Goal: Check status: Check status

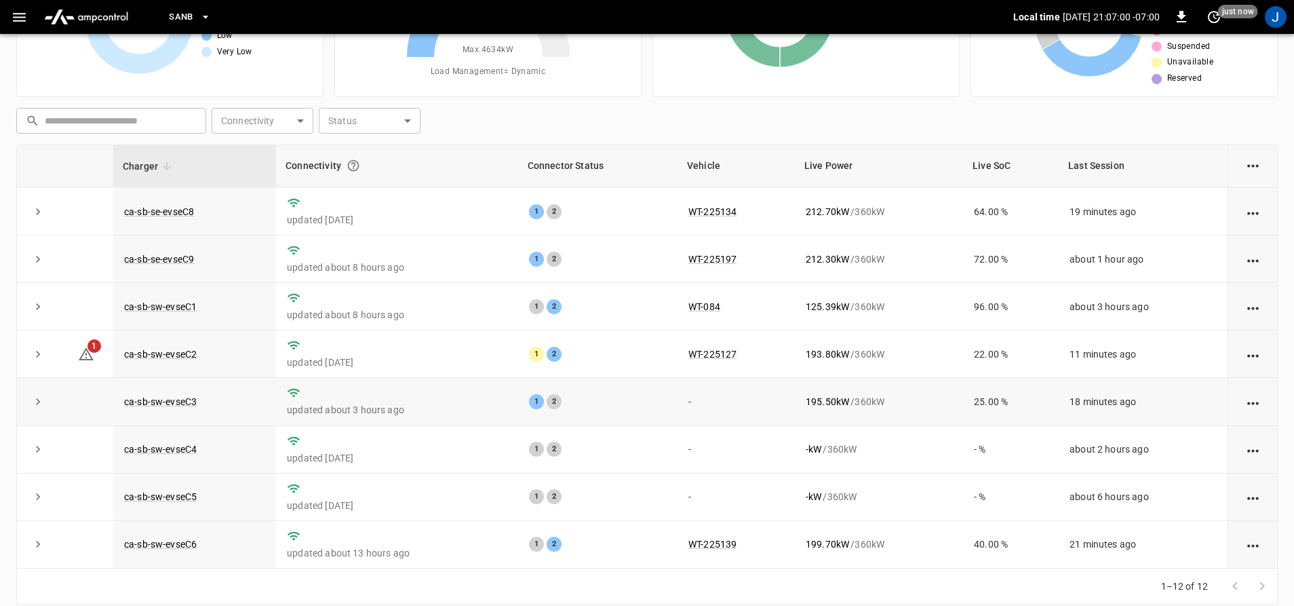
scroll to position [141, 0]
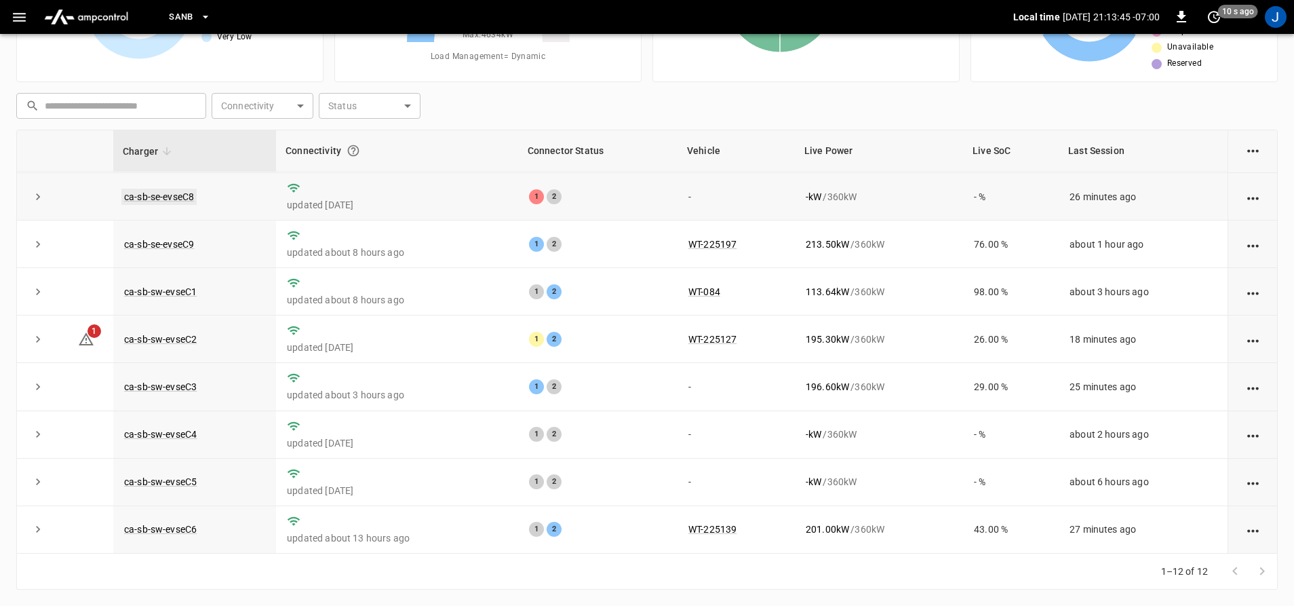
click at [171, 194] on link "ca-sb-se-evseC8" at bounding box center [158, 197] width 75 height 16
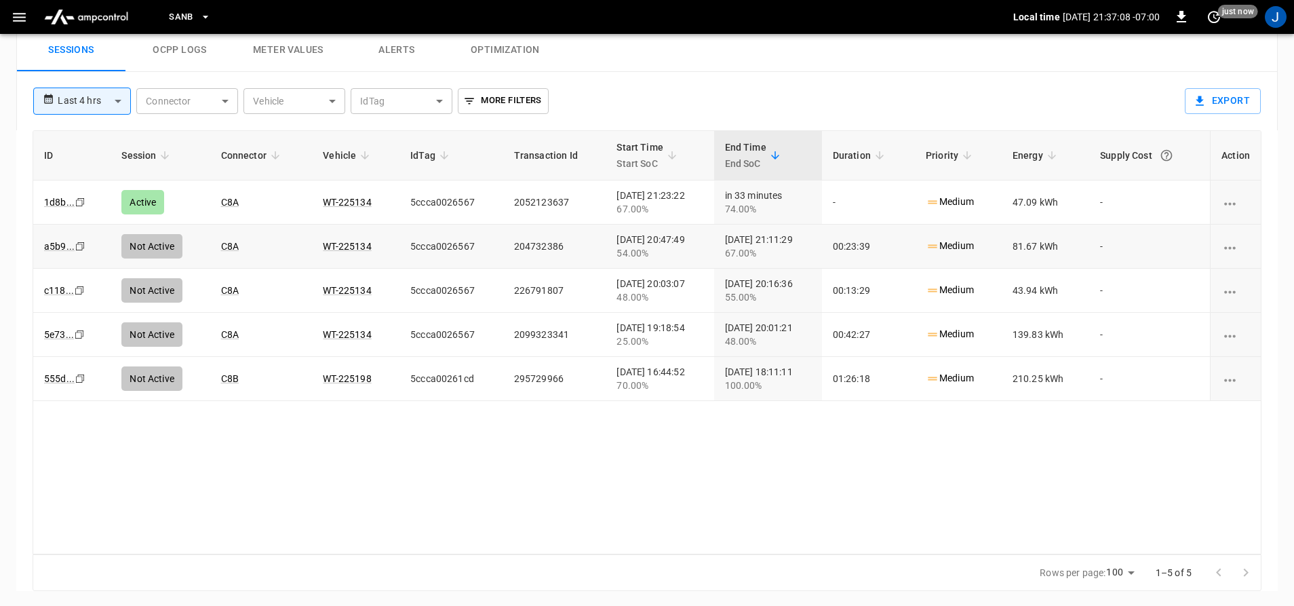
scroll to position [654, 0]
drag, startPoint x: 345, startPoint y: 269, endPoint x: 399, endPoint y: 481, distance: 218.2
click at [402, 486] on div "ID Session Connector Vehicle IdTag Transaction Id Start Time Start SoC End Time…" at bounding box center [647, 341] width 1229 height 424
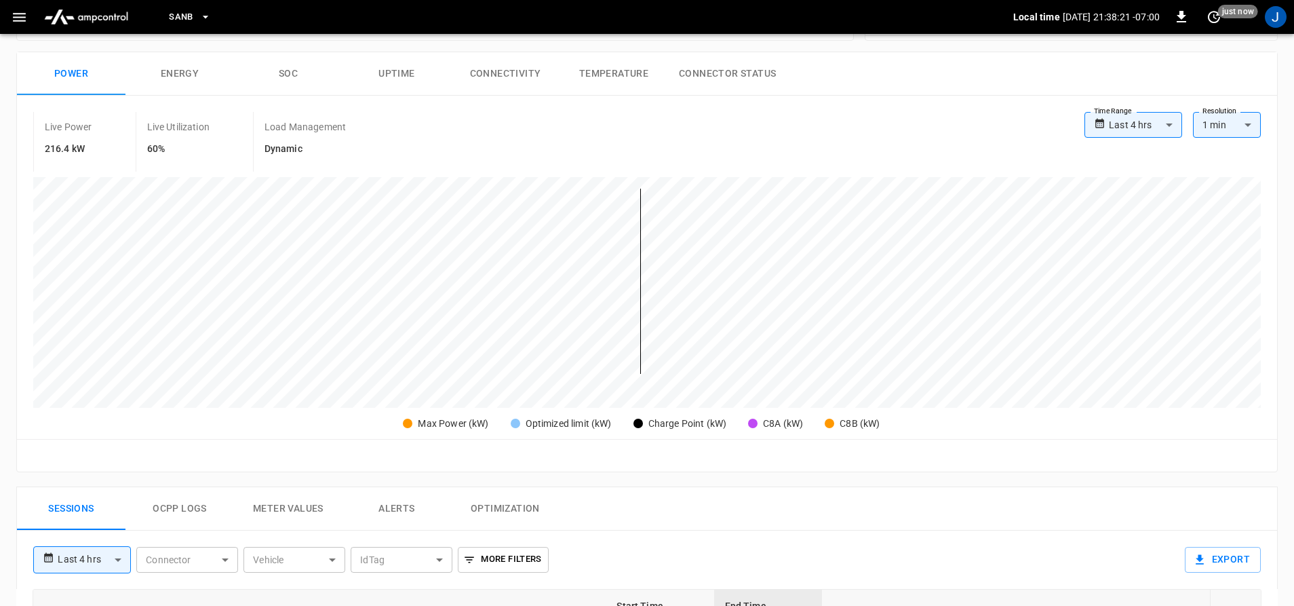
scroll to position [0, 0]
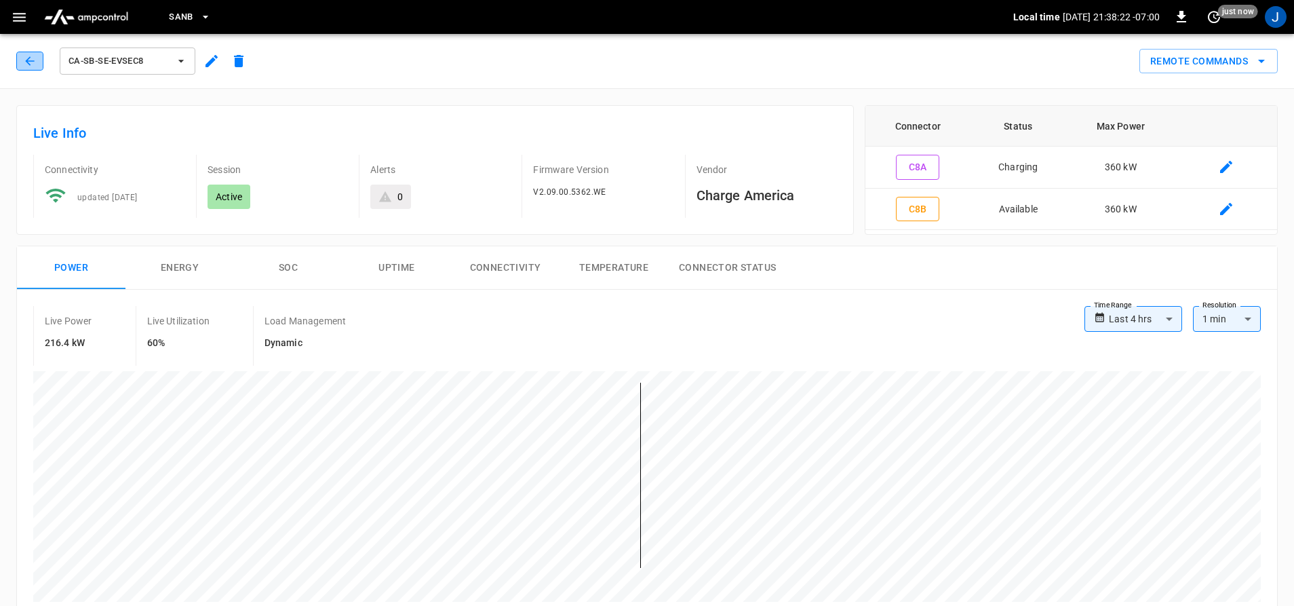
click at [37, 68] on button "button" at bounding box center [29, 61] width 27 height 19
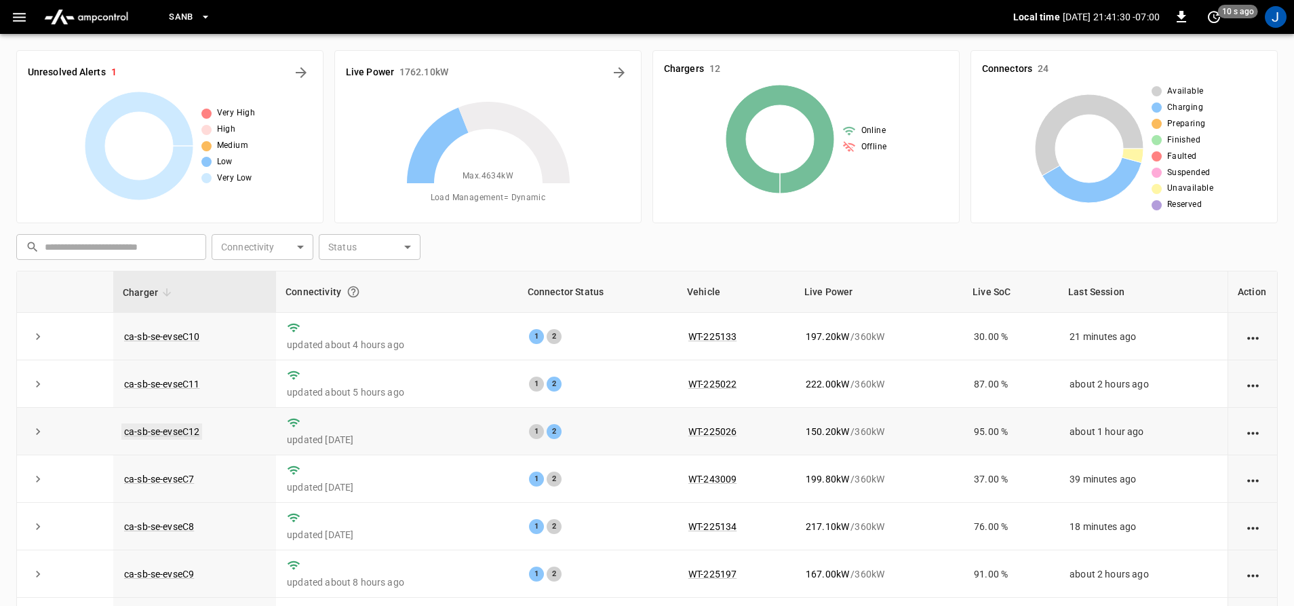
click at [158, 433] on link "ca-sb-se-evseC12" at bounding box center [161, 431] width 81 height 16
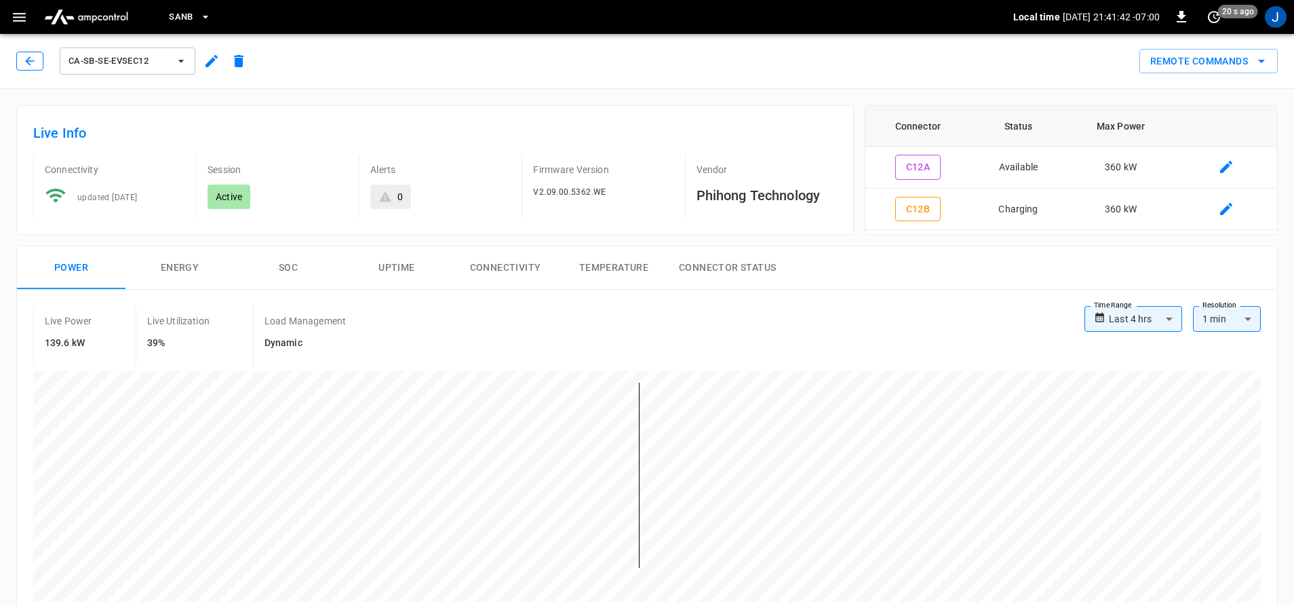
click at [20, 61] on button "button" at bounding box center [29, 61] width 27 height 19
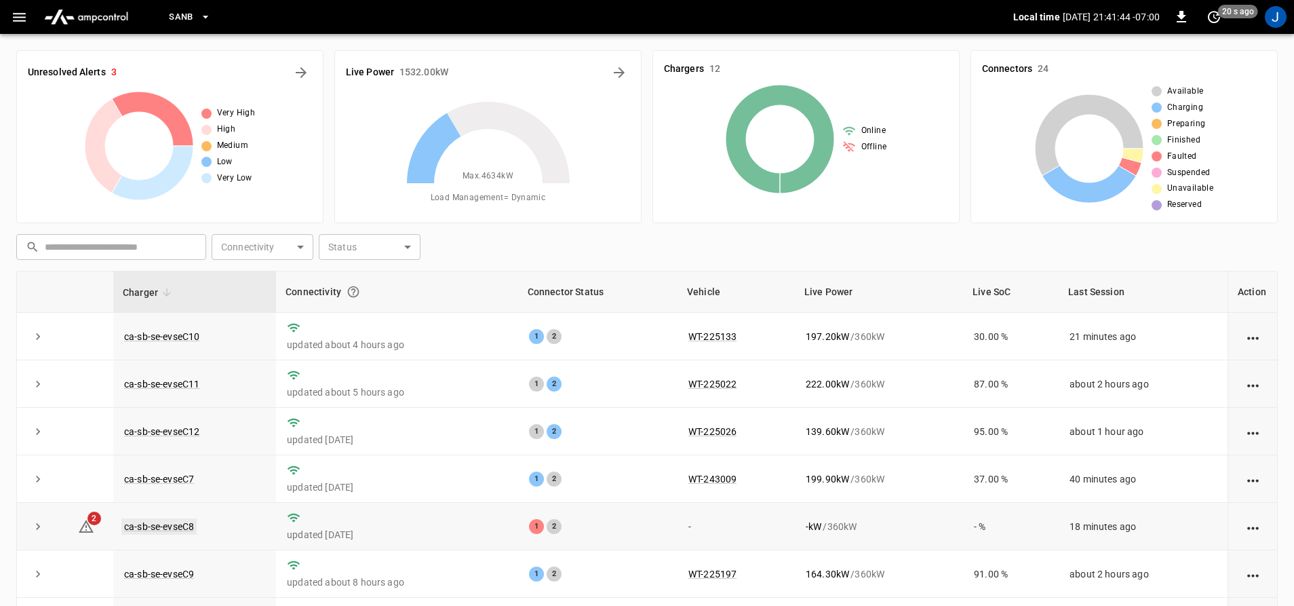
click at [173, 524] on link "ca-sb-se-evseC8" at bounding box center [158, 526] width 75 height 16
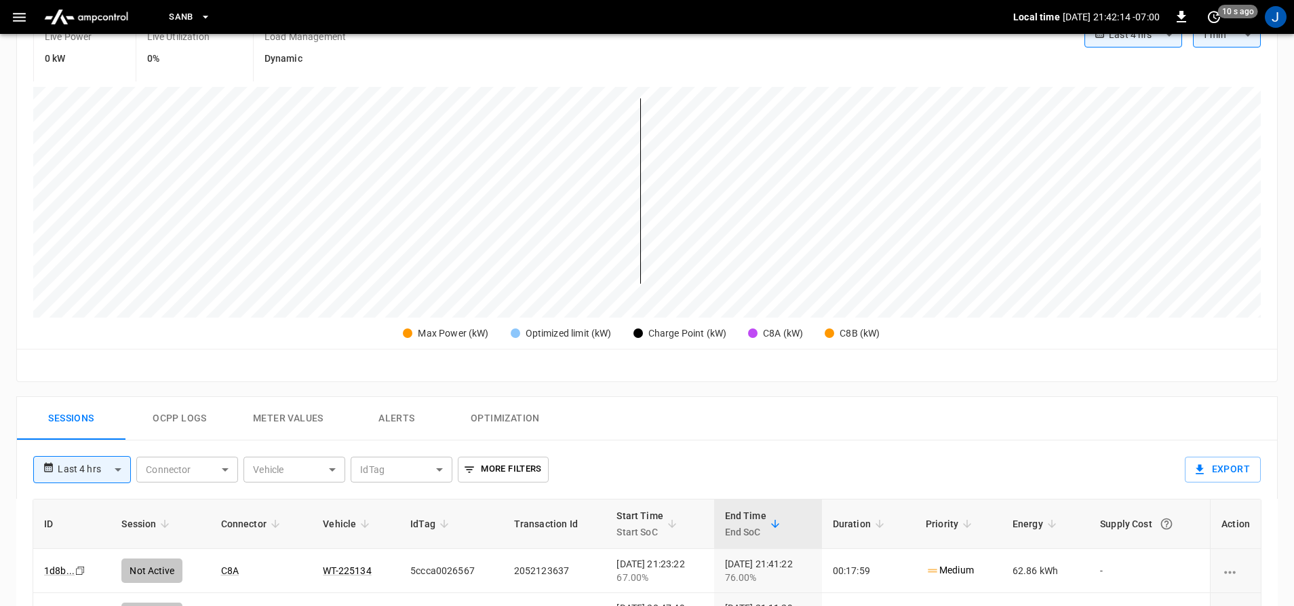
scroll to position [203, 0]
